Goal: Information Seeking & Learning: Learn about a topic

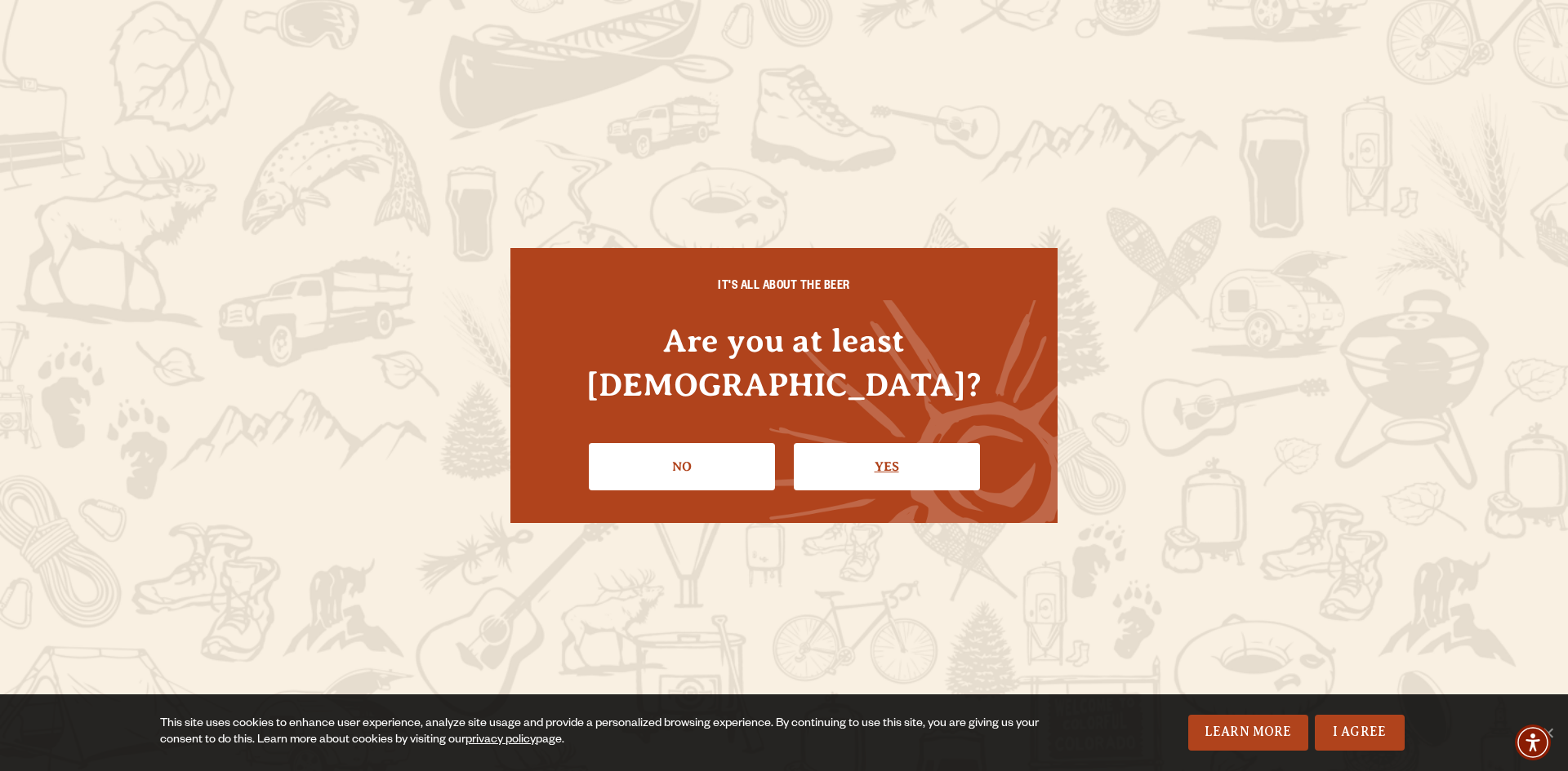
click at [819, 443] on link "Yes" at bounding box center [887, 467] width 186 height 47
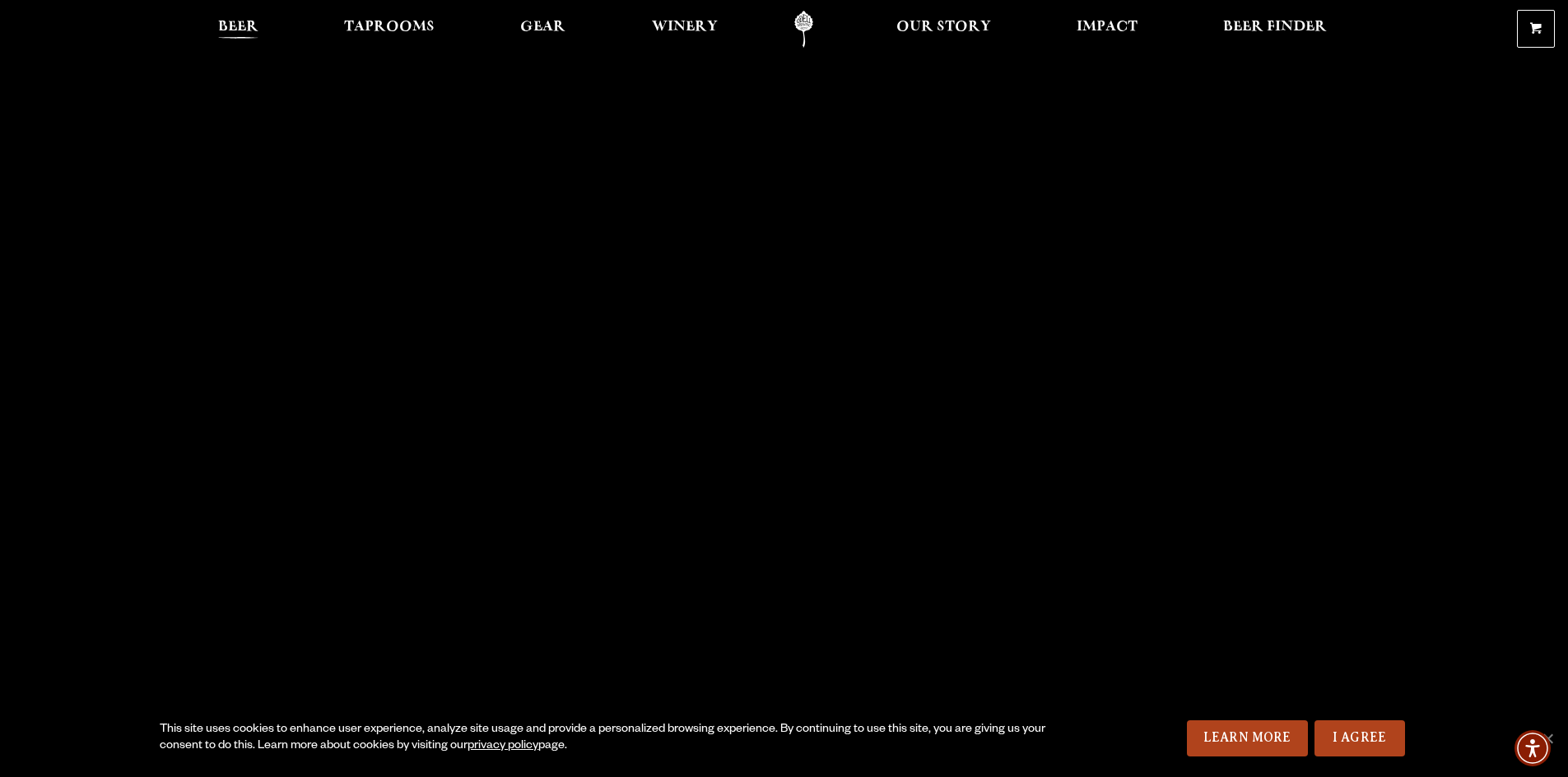
click at [222, 28] on span "Beer" at bounding box center [238, 28] width 40 height 13
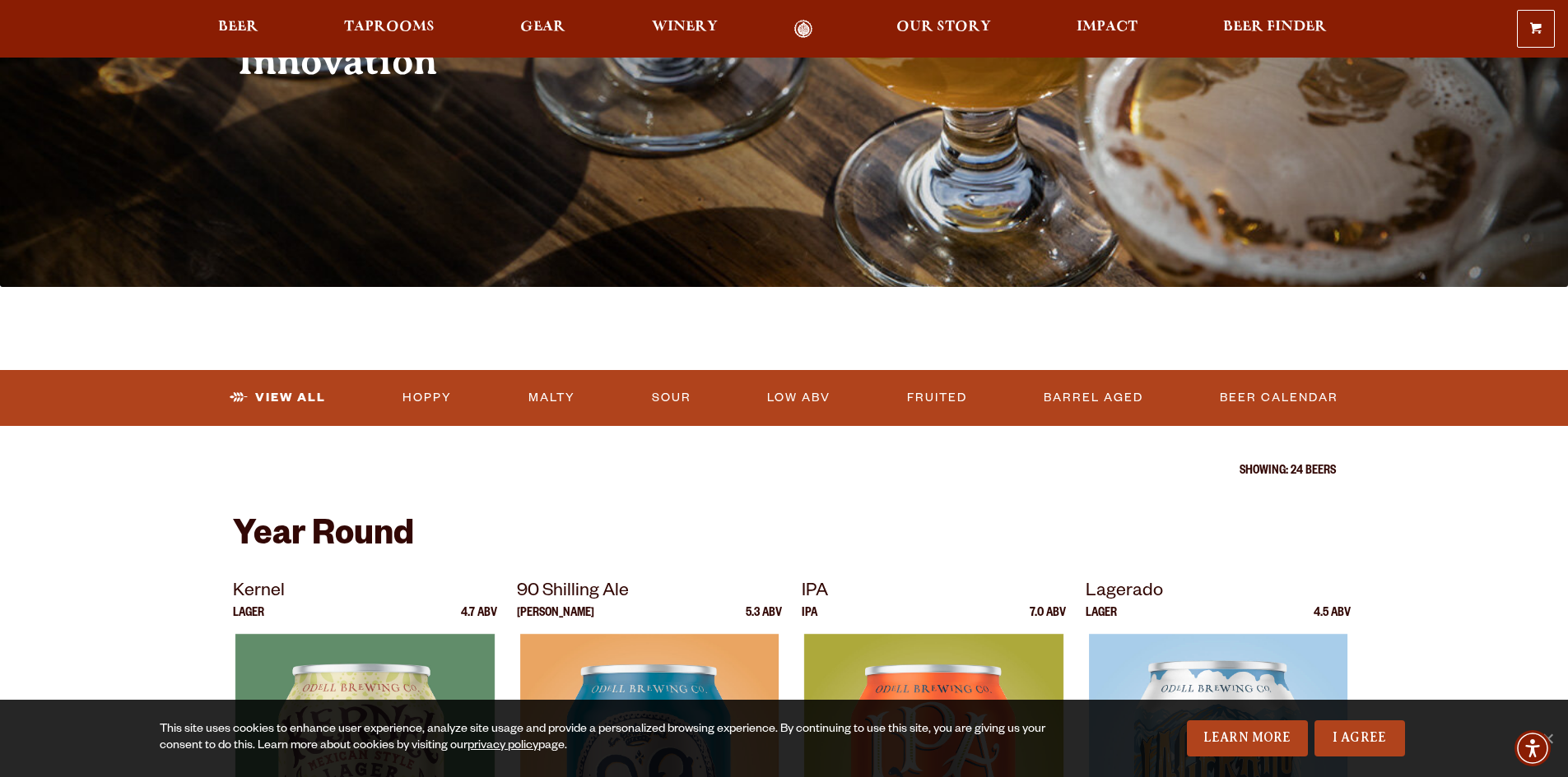
scroll to position [247, 0]
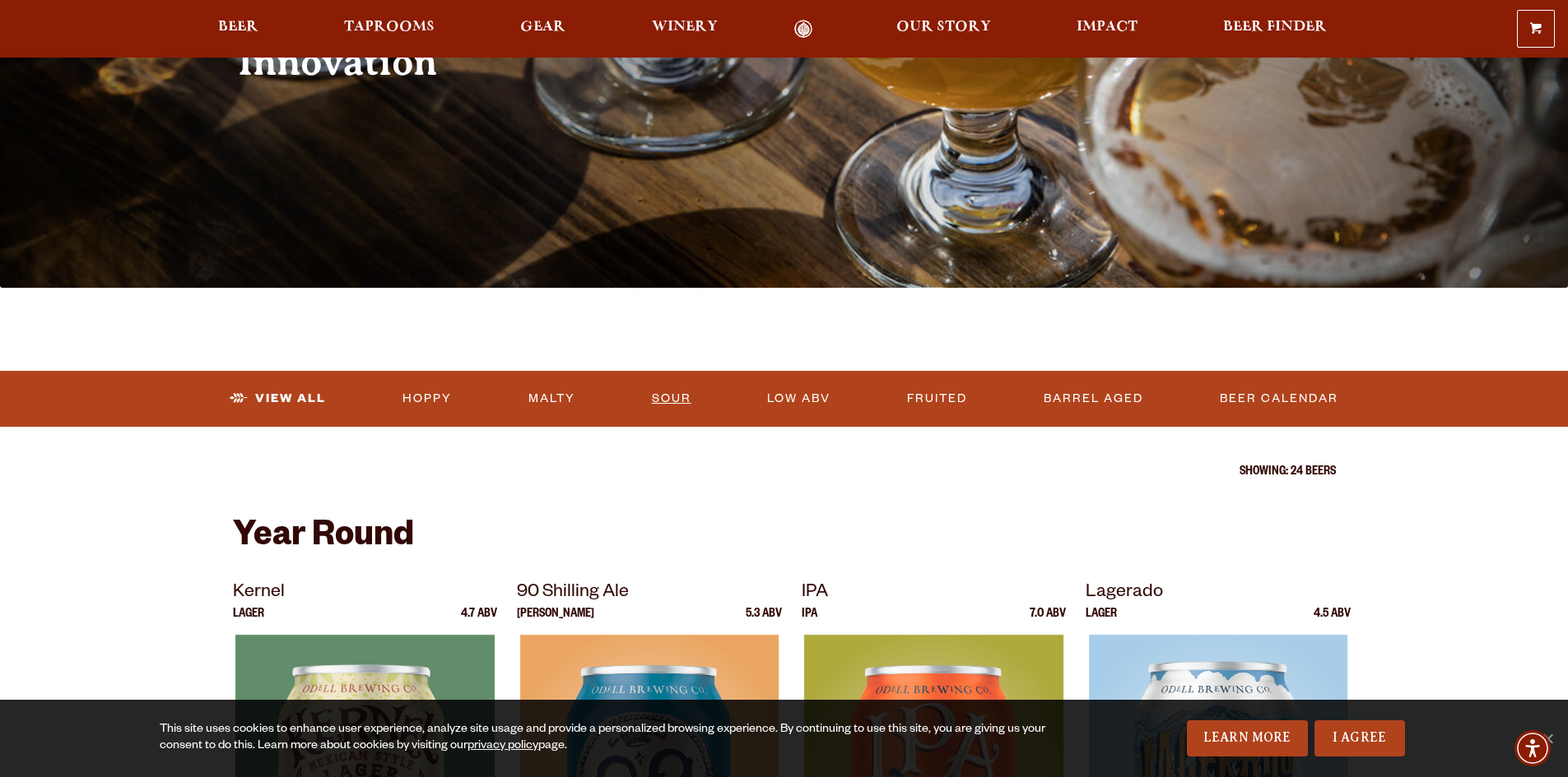
click at [669, 411] on link "Sour" at bounding box center [671, 399] width 53 height 38
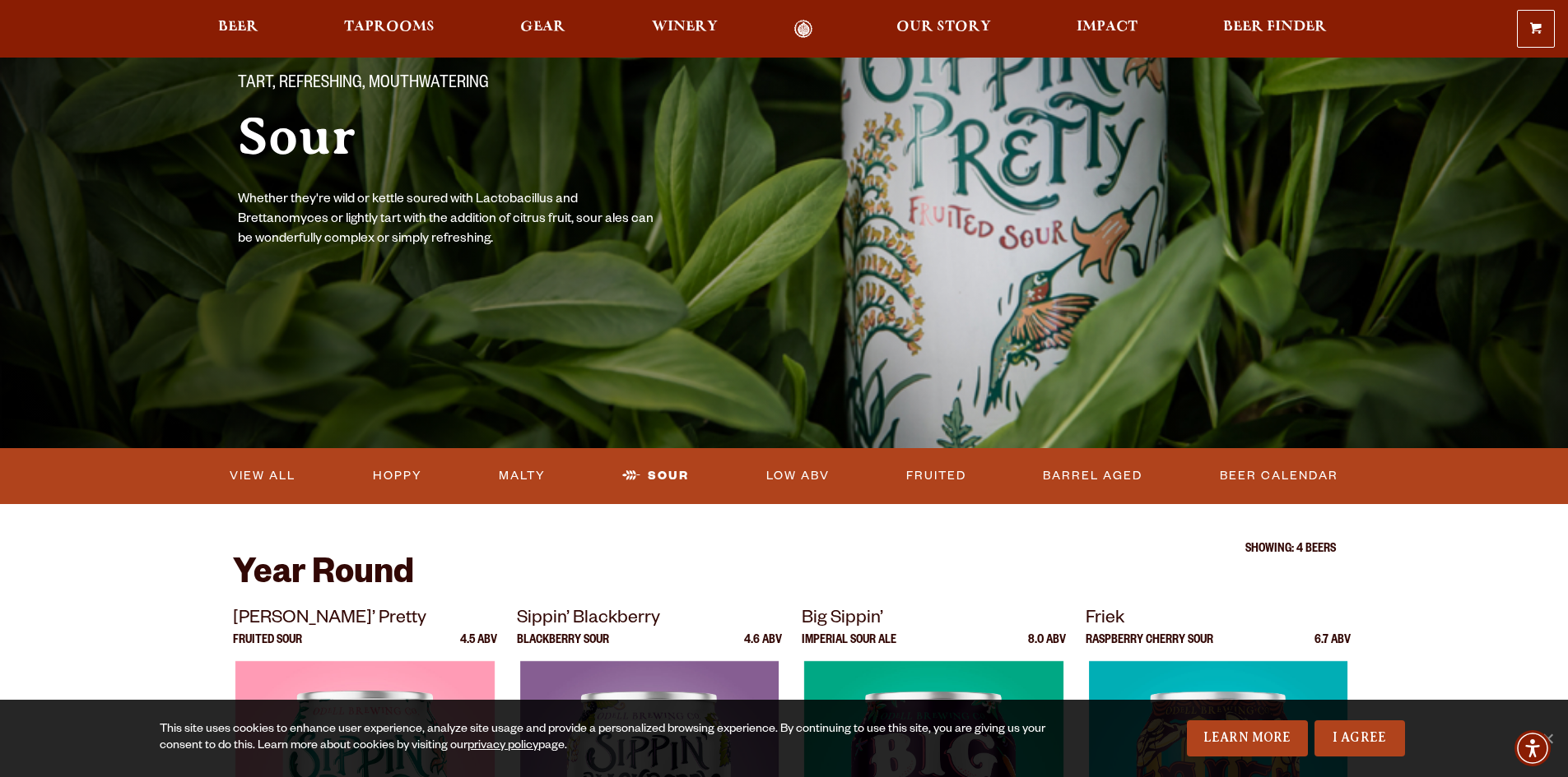
scroll to position [82, 0]
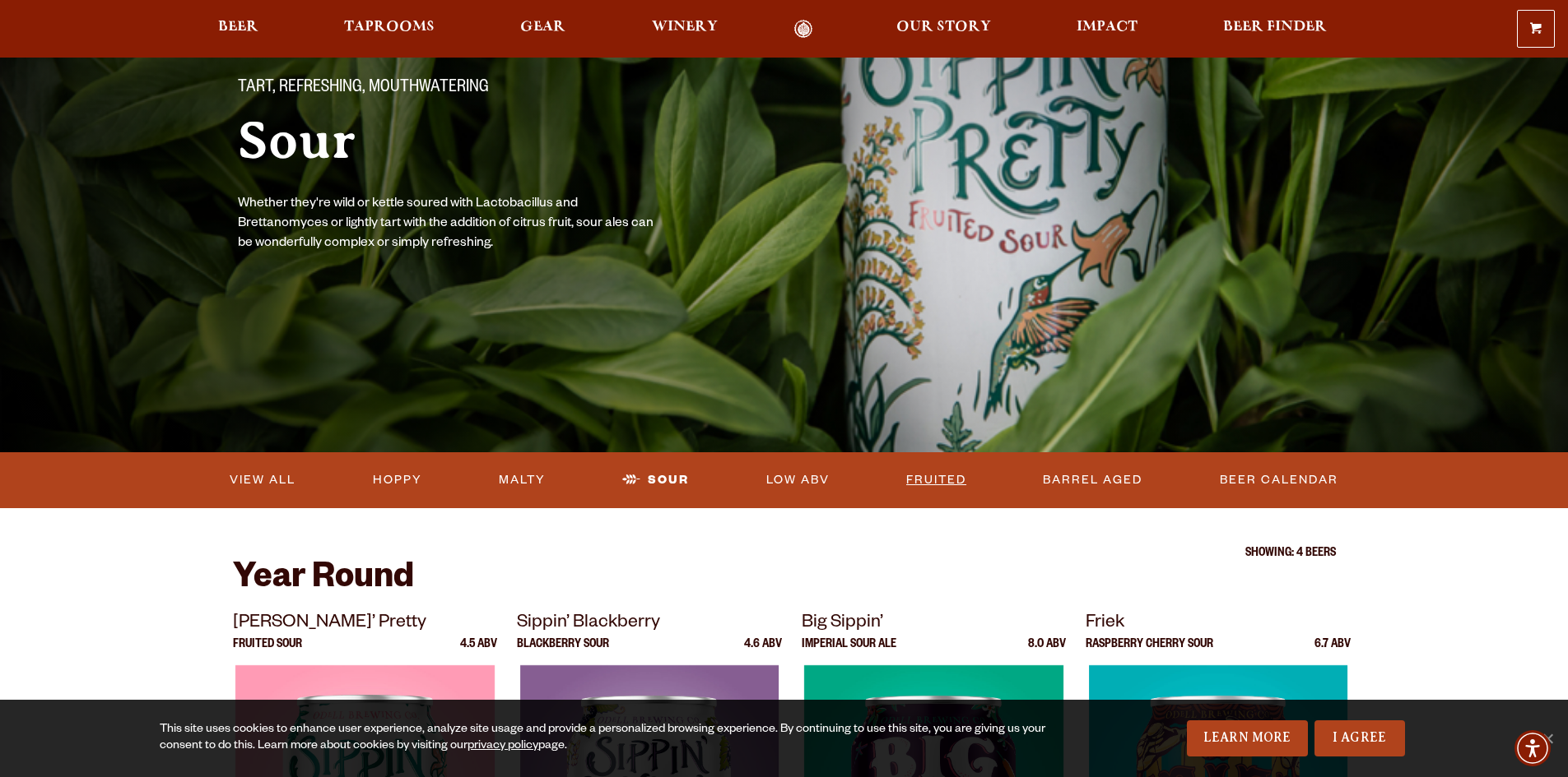
click at [924, 484] on link "Fruited" at bounding box center [936, 480] width 74 height 38
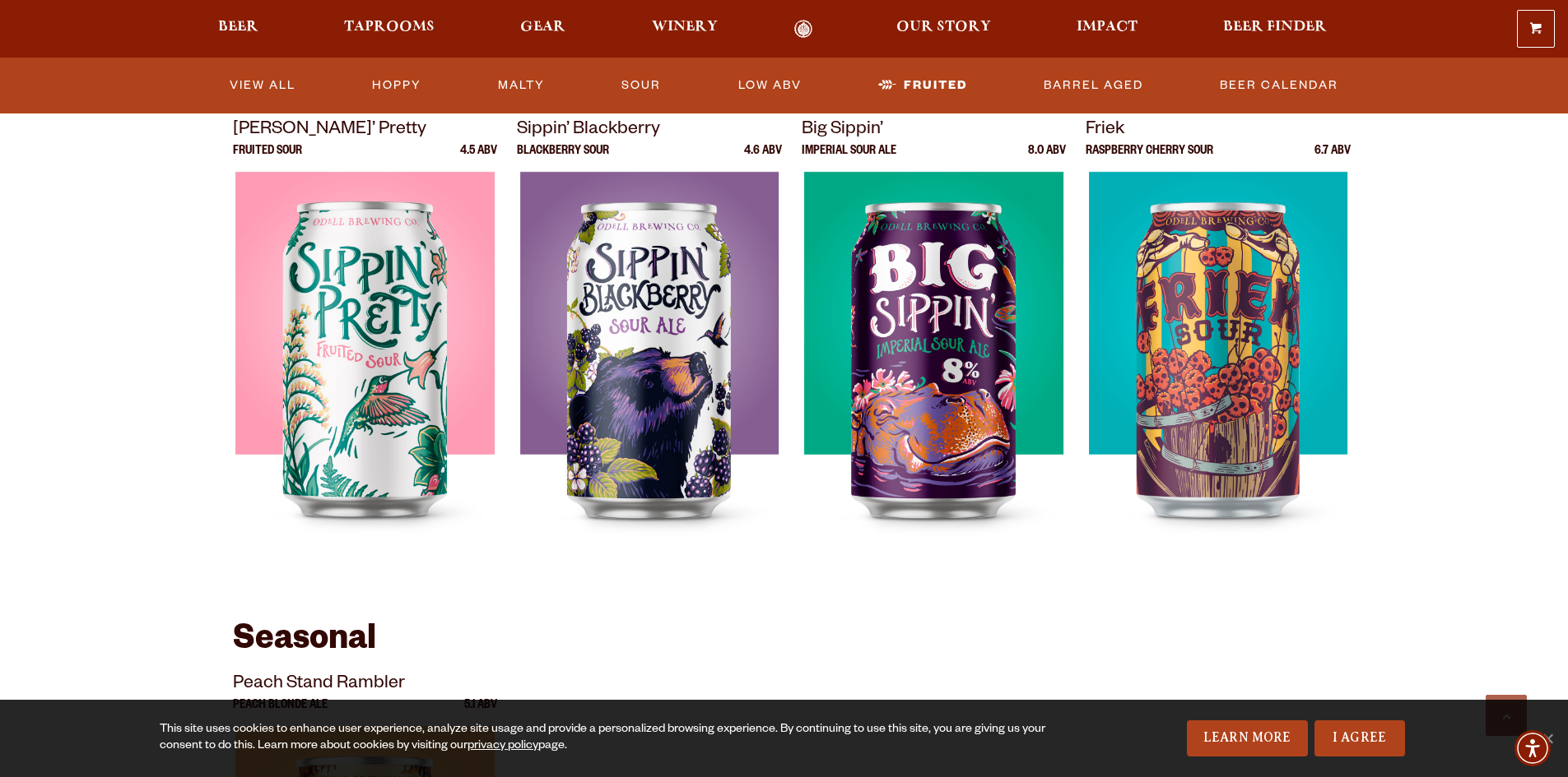
scroll to position [164, 0]
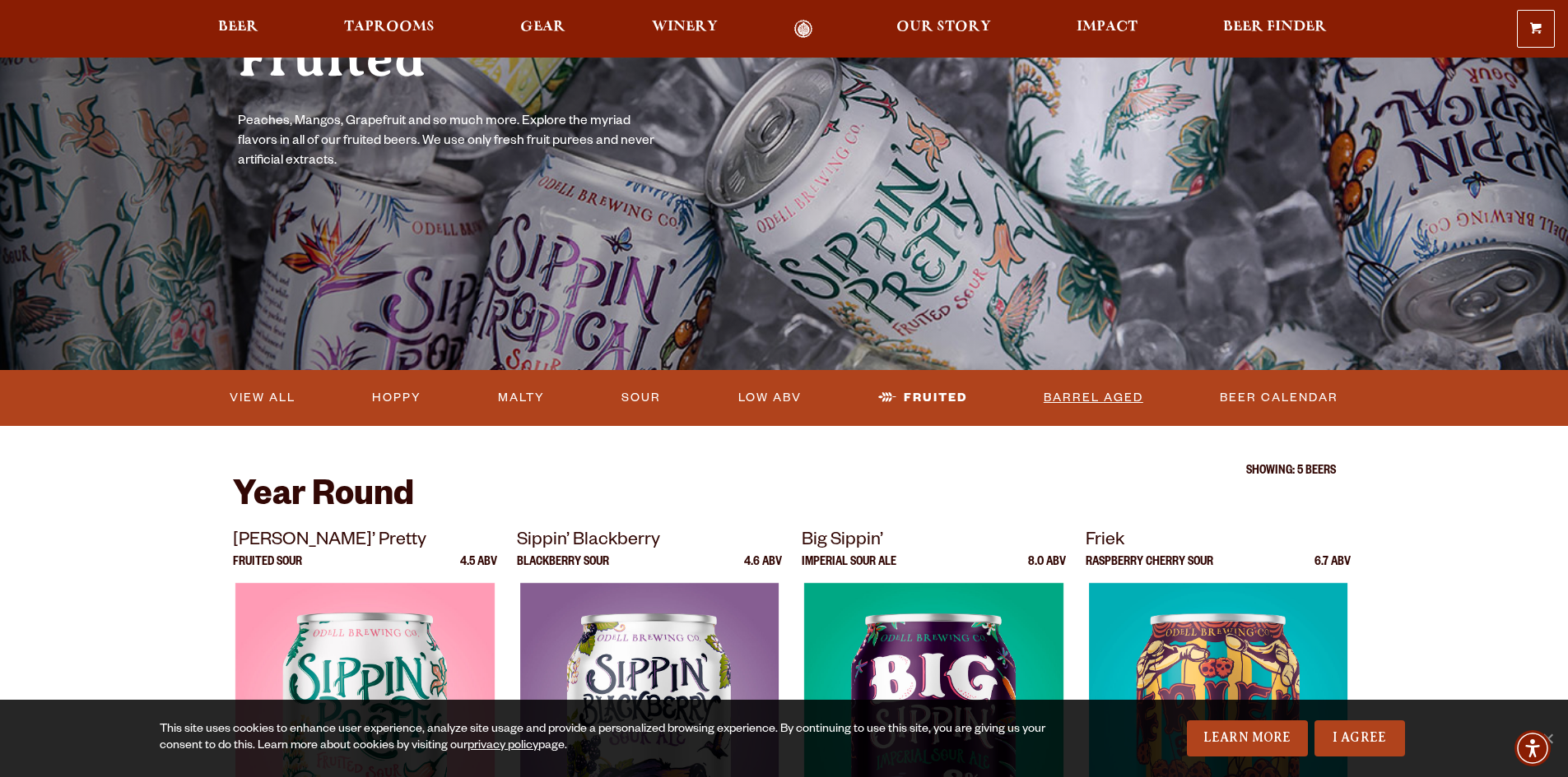
click at [1093, 393] on link "Barrel Aged" at bounding box center [1093, 398] width 113 height 38
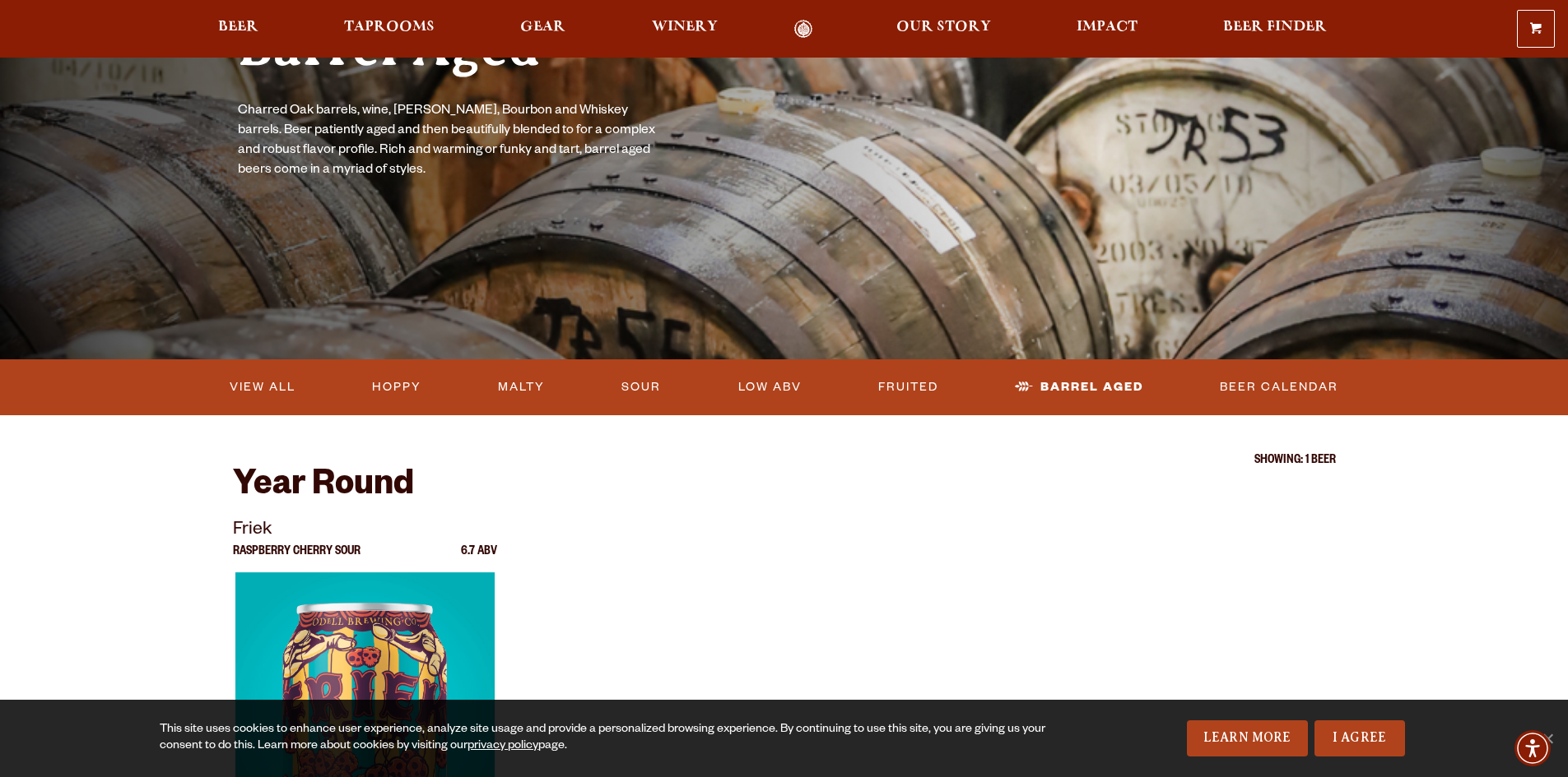
scroll to position [164, 0]
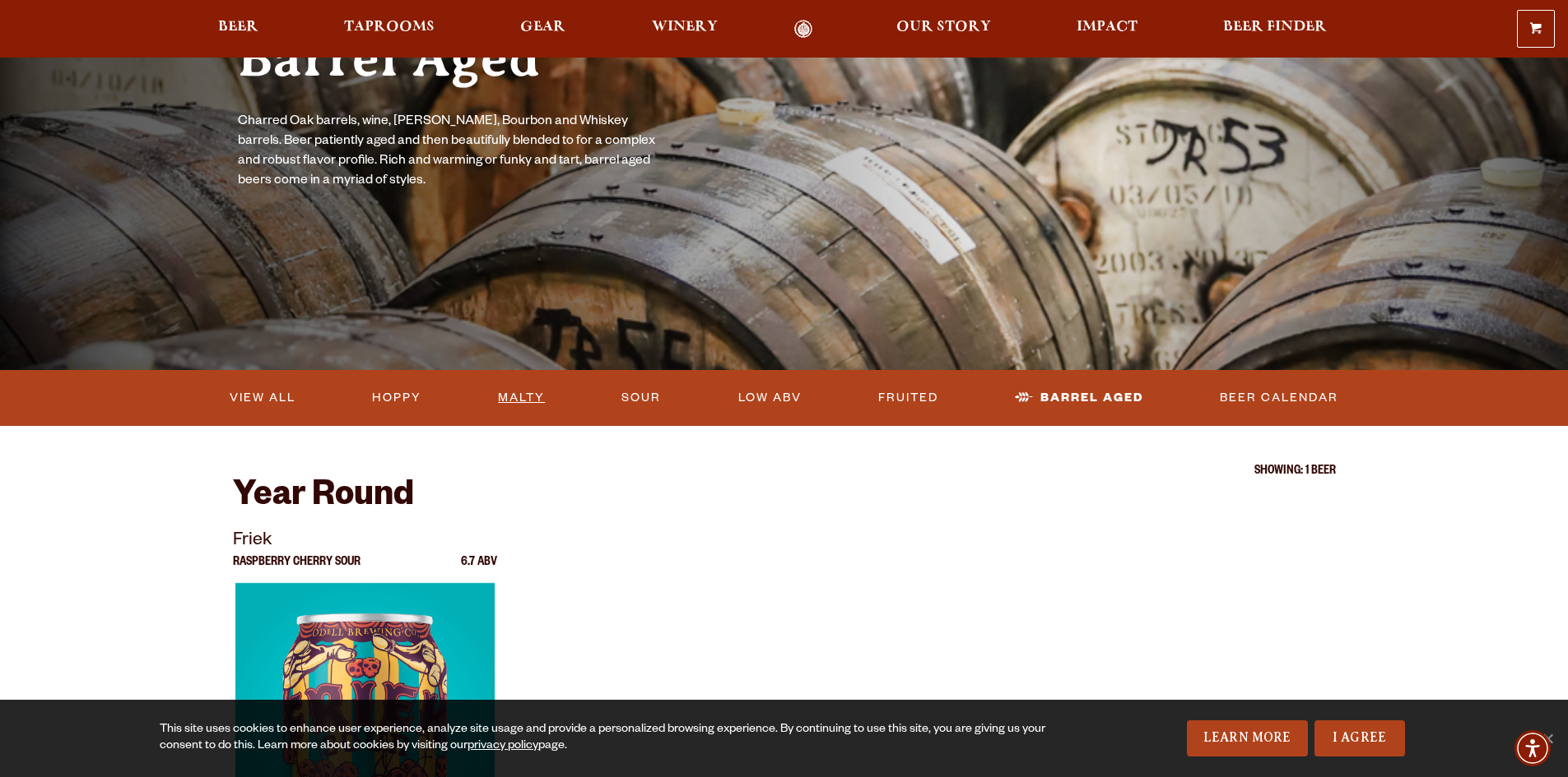
click at [512, 396] on link "Malty" at bounding box center [520, 398] width 60 height 38
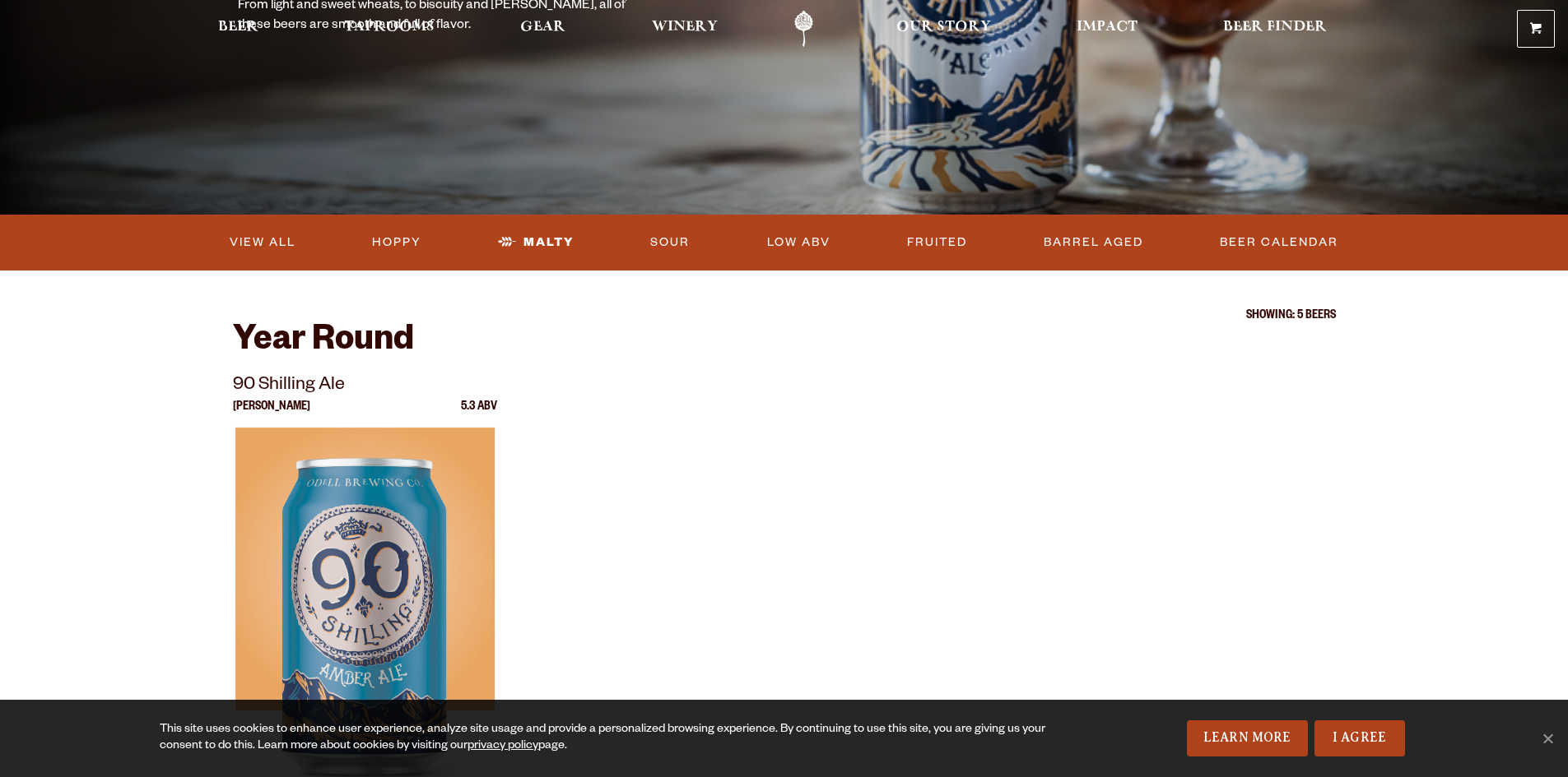
scroll to position [494, 0]
